Goal: Task Accomplishment & Management: Use online tool/utility

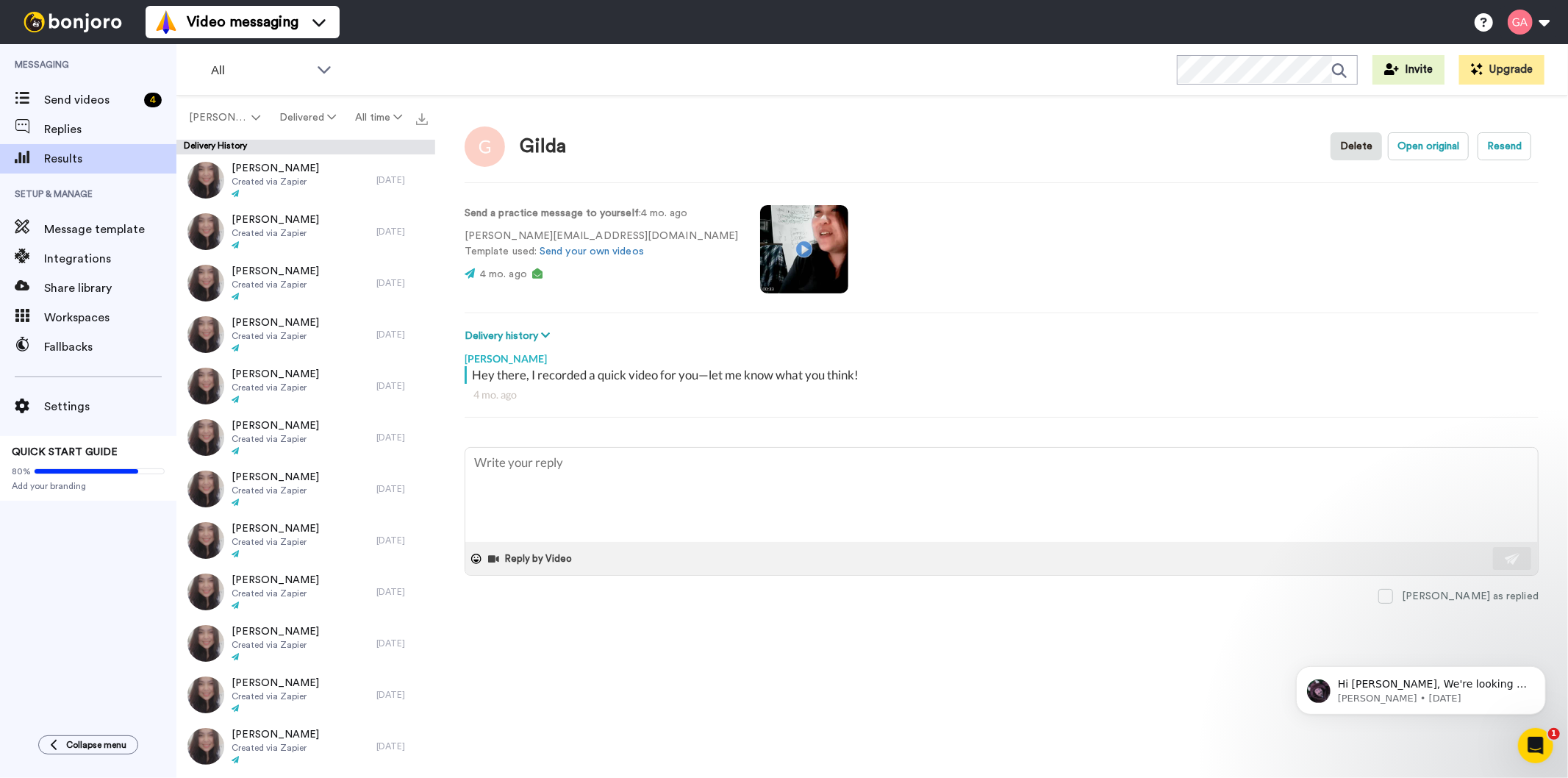
type textarea "x"
click at [85, 106] on span "Send videos" at bounding box center [91, 100] width 94 height 18
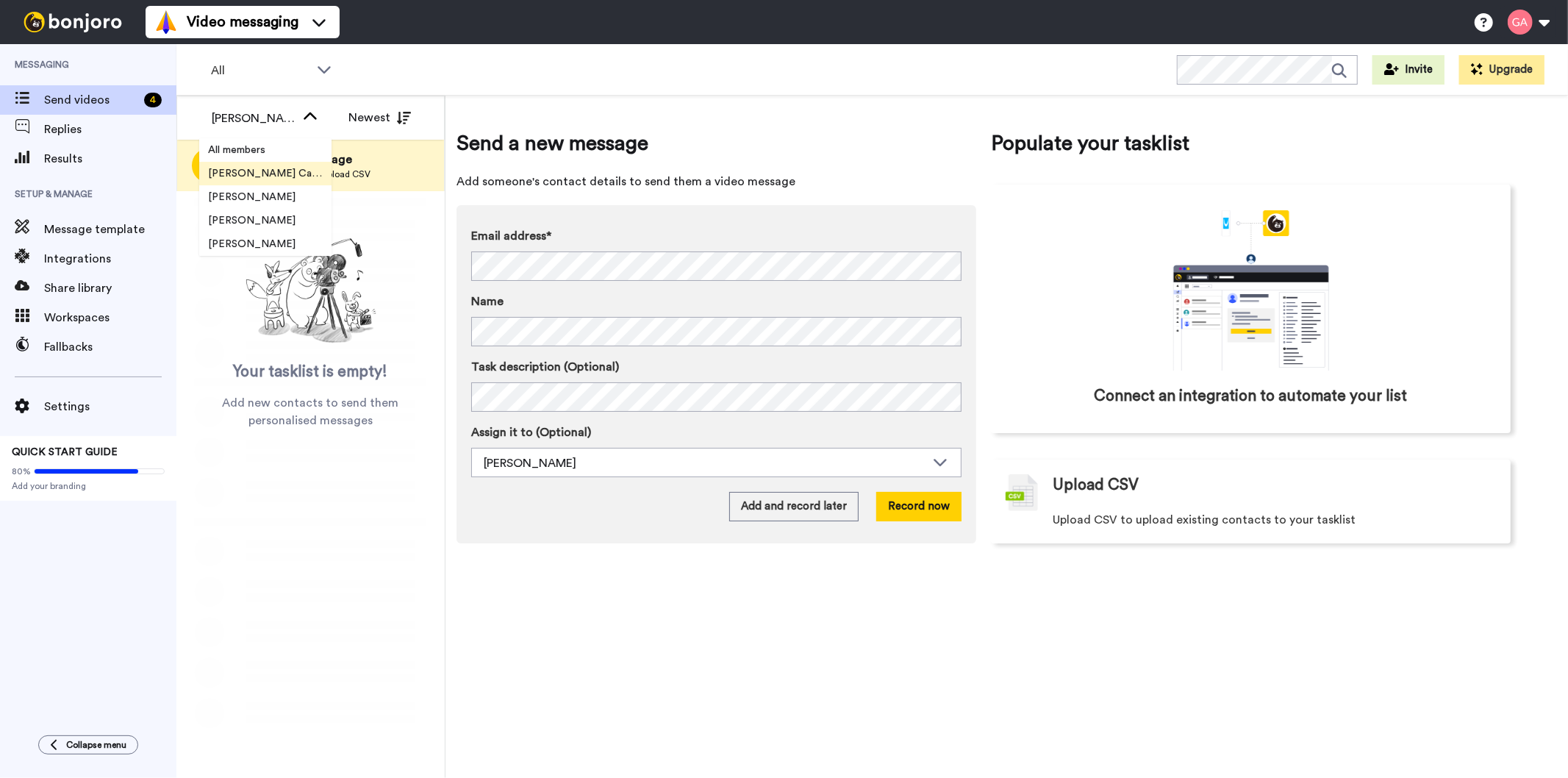
click at [258, 152] on span "All members" at bounding box center [237, 150] width 75 height 15
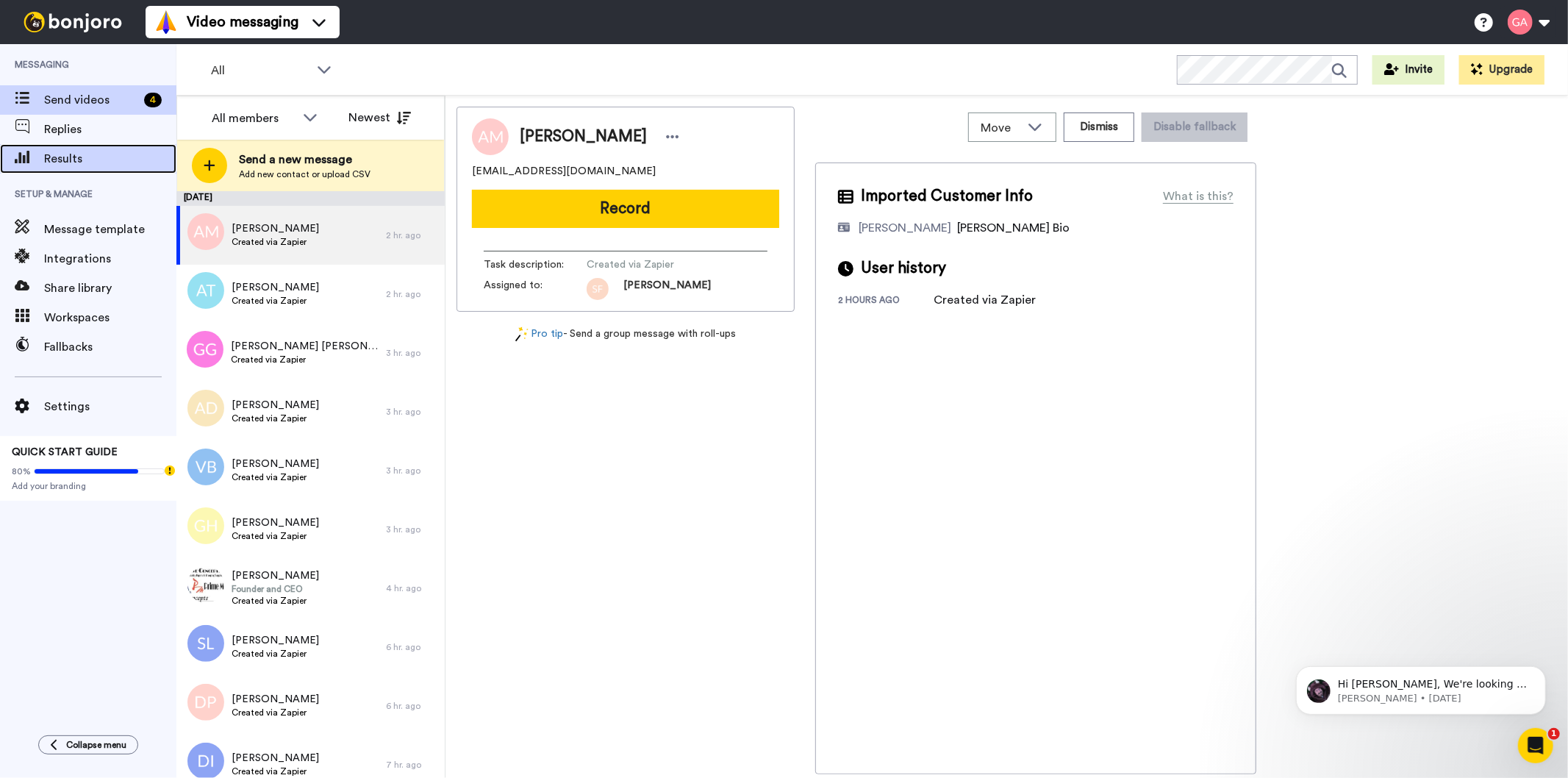
click at [54, 162] on span "Results" at bounding box center [110, 159] width 132 height 18
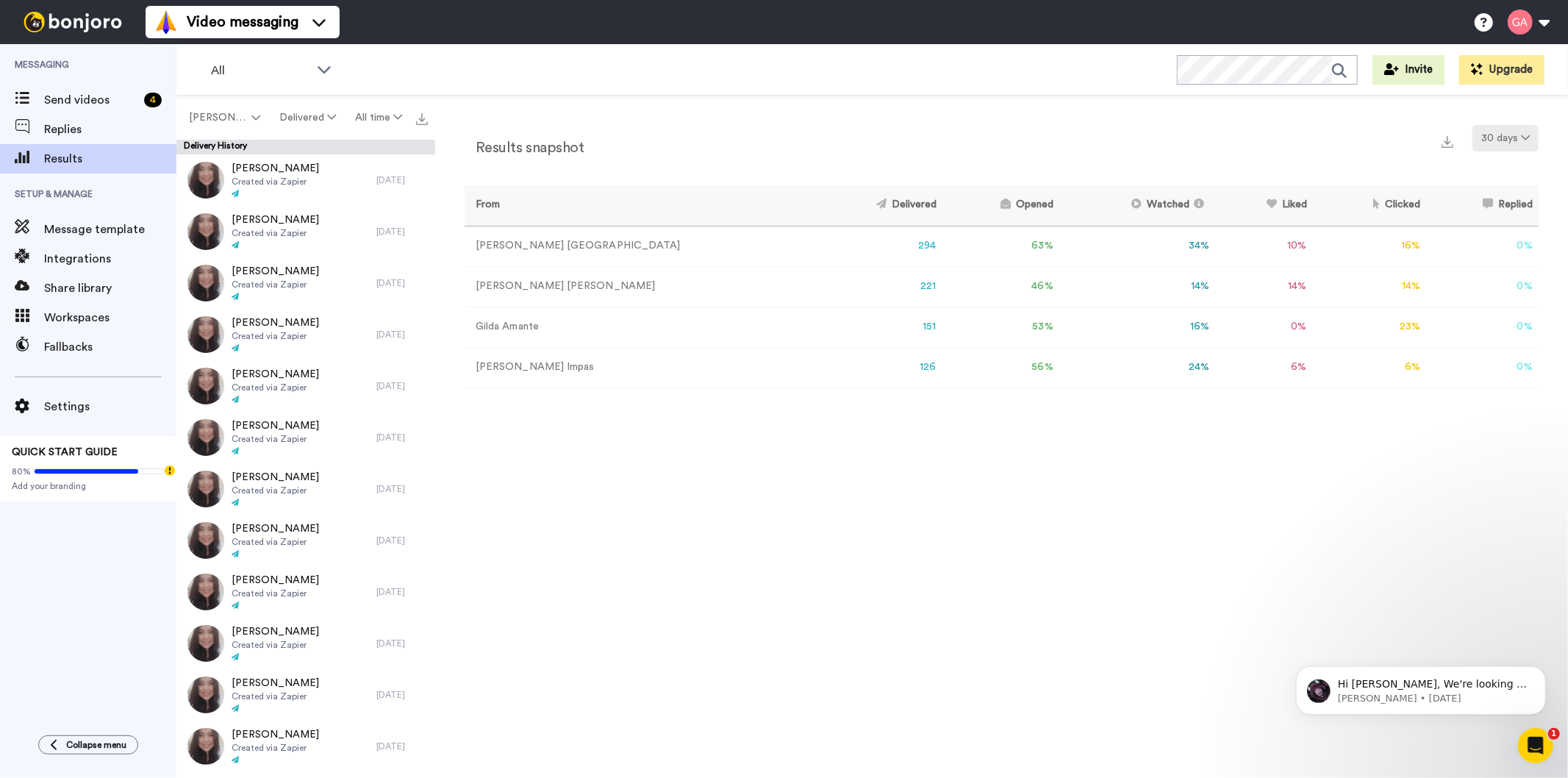
click at [1510, 132] on button "30 days" at bounding box center [1505, 138] width 66 height 26
click at [1489, 191] on span "60 days" at bounding box center [1486, 194] width 40 height 11
click at [1506, 138] on button "60 days" at bounding box center [1505, 138] width 67 height 26
click at [1485, 280] on li "Month to date" at bounding box center [1507, 275] width 103 height 26
